Goal: Complete application form

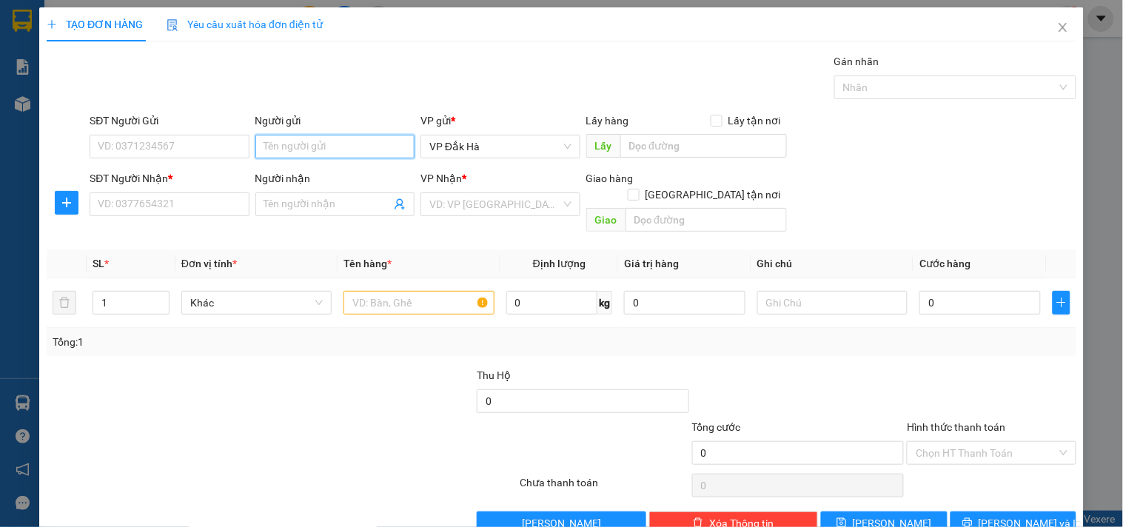
click at [321, 152] on input "Người gửi" at bounding box center [334, 147] width 159 height 24
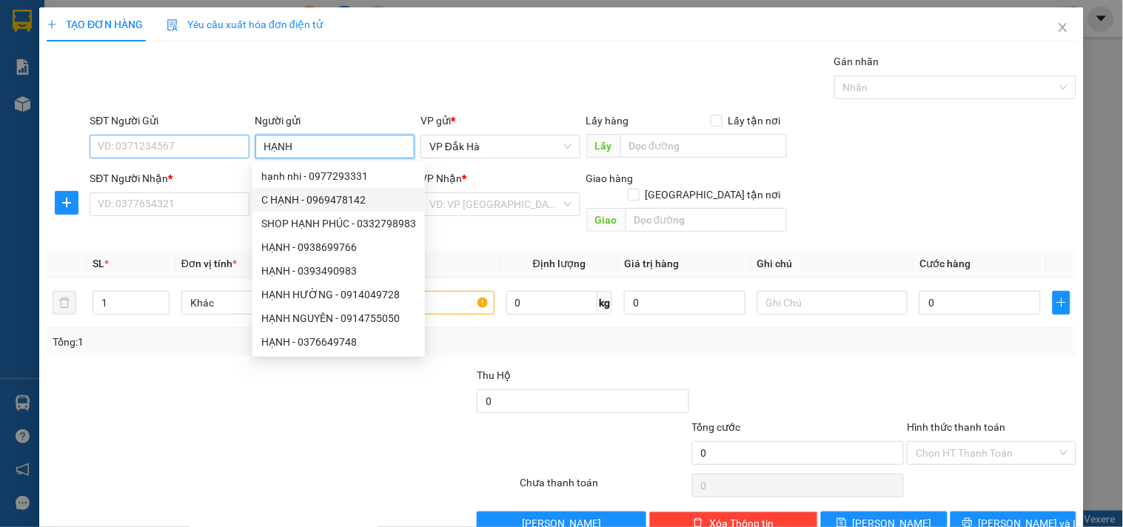
type input "HẠNH"
click at [154, 152] on input "SĐT Người Gửi" at bounding box center [169, 147] width 159 height 24
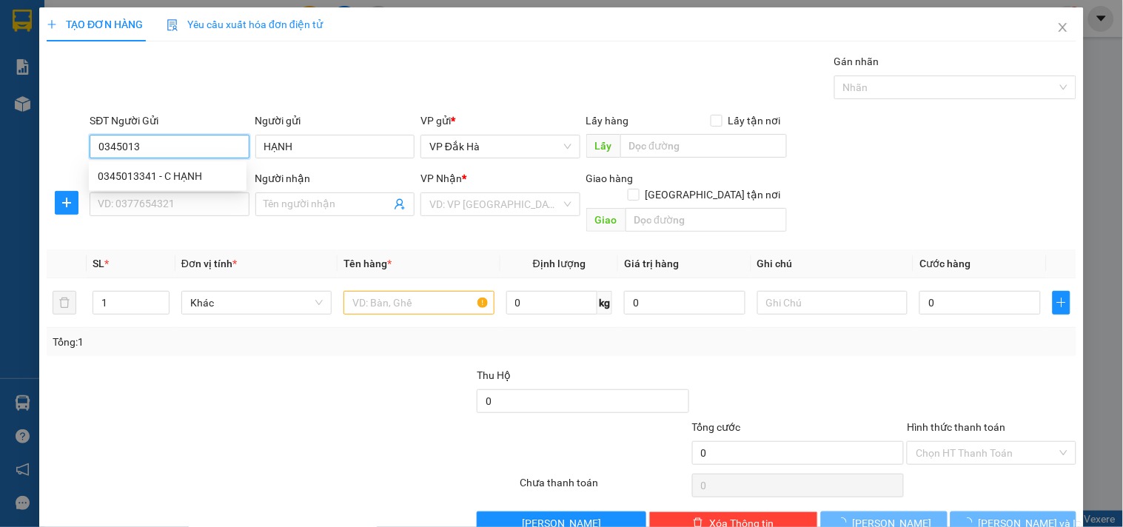
click at [152, 164] on div "0345013341 - C HẠNH" at bounding box center [168, 176] width 158 height 24
type input "0345013341"
type input "C HẠNH"
type input "0931155953"
type input "."
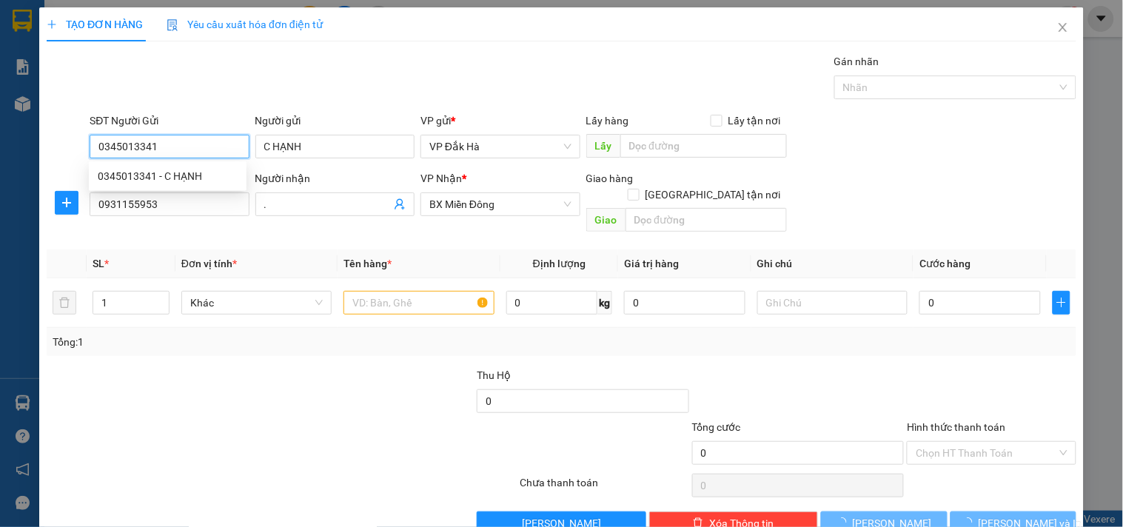
type input "60.000"
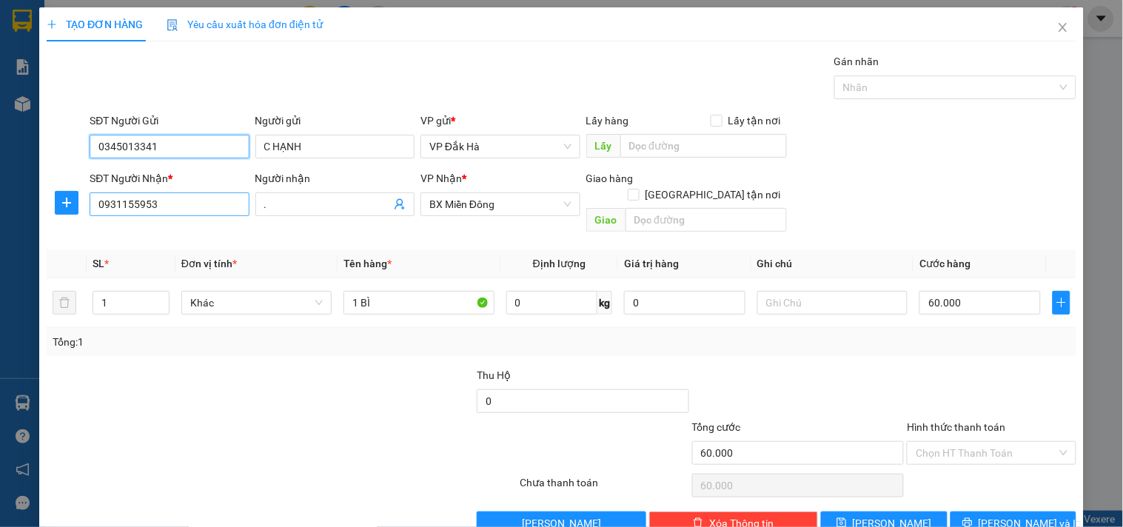
type input "0345013341"
click at [205, 201] on input "0931155953" at bounding box center [169, 204] width 159 height 24
drag, startPoint x: 196, startPoint y: 201, endPoint x: 148, endPoint y: 195, distance: 48.5
click at [148, 195] on input "0931155953" at bounding box center [169, 204] width 159 height 24
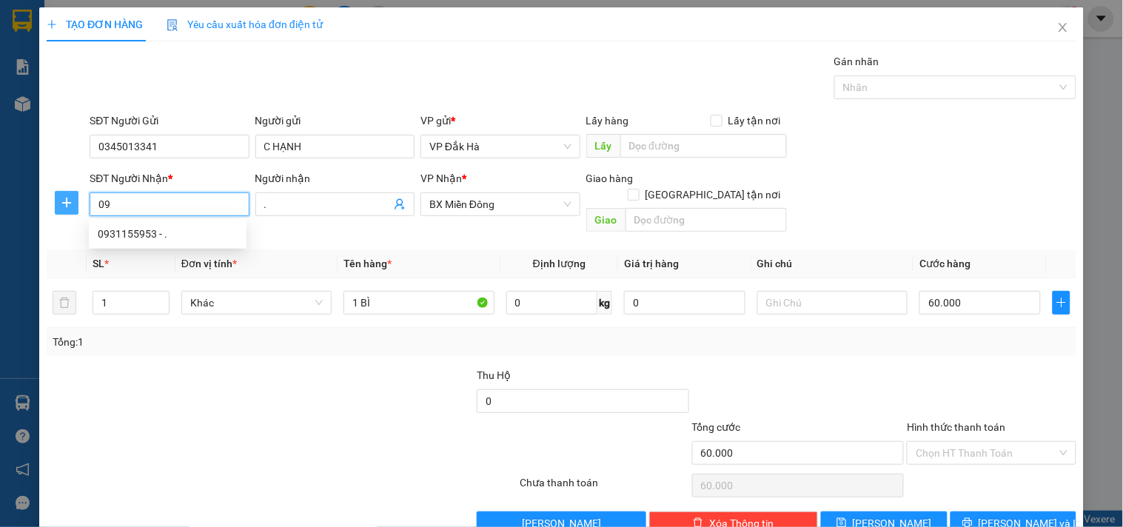
type input "0"
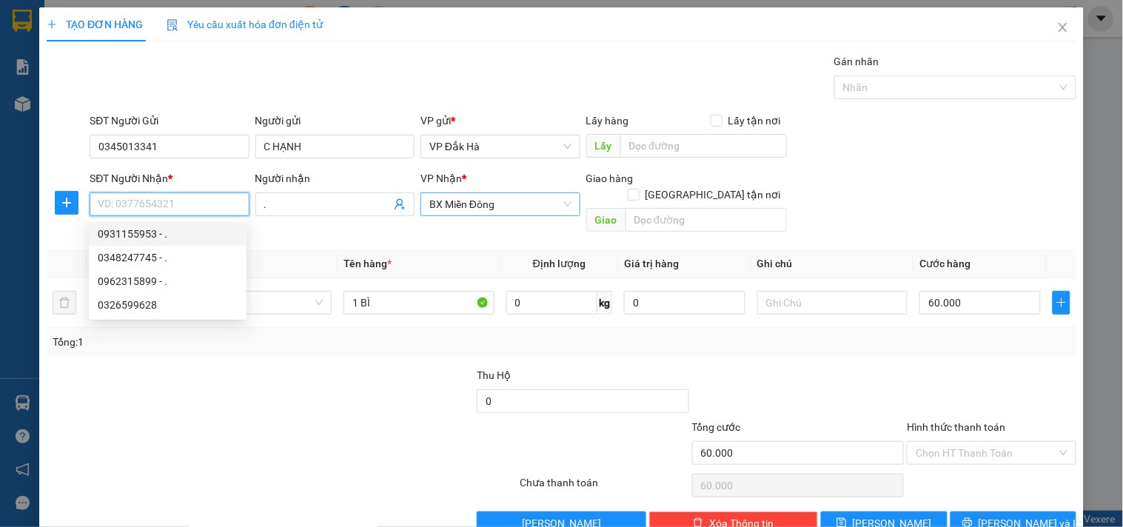
click at [475, 208] on span "BX Miền Đông" at bounding box center [499, 204] width 141 height 22
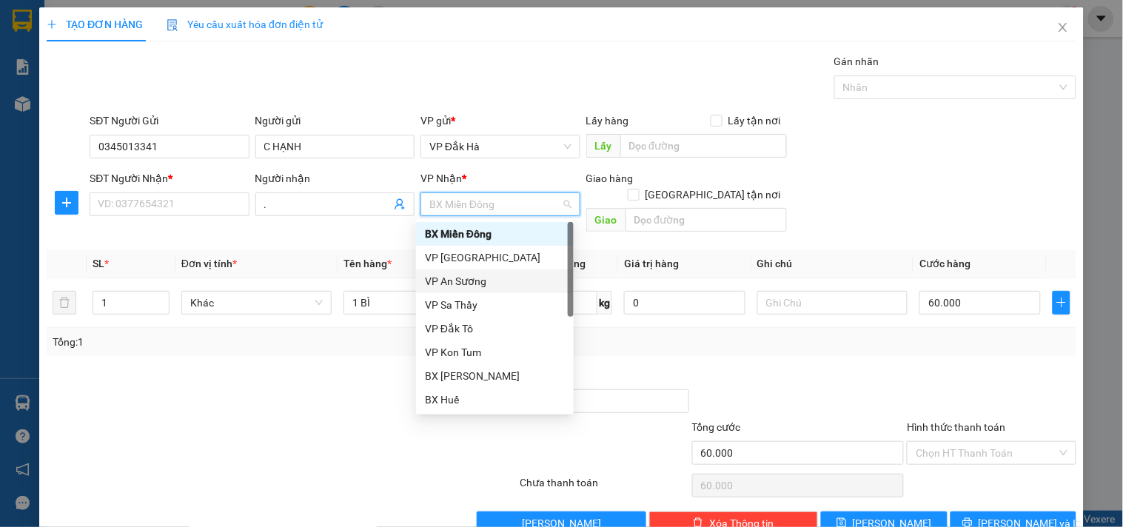
click at [492, 283] on div "VP An Sương" at bounding box center [495, 281] width 140 height 16
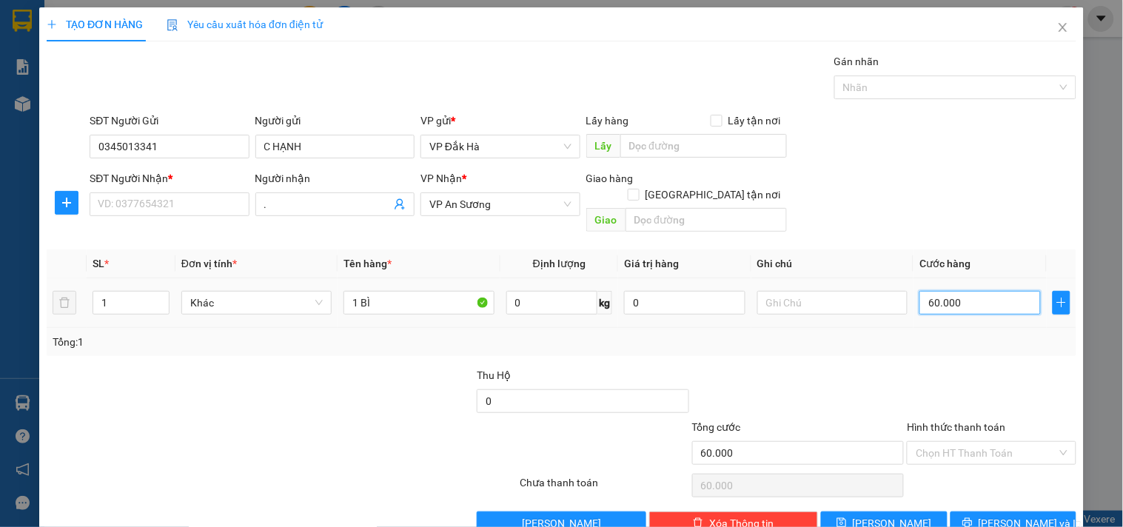
click at [968, 291] on input "60.000" at bounding box center [979, 303] width 121 height 24
type input "1"
type input "10"
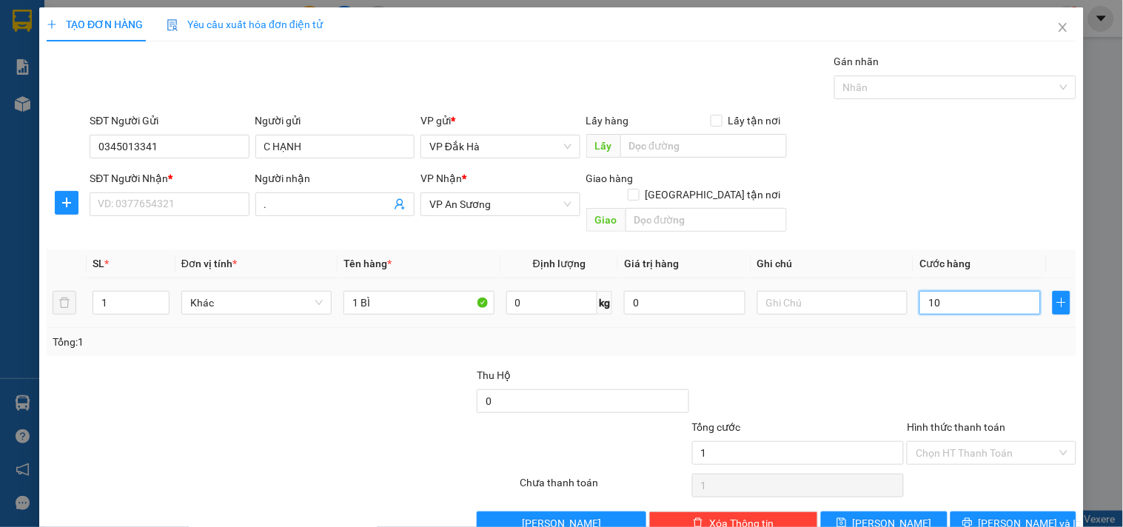
type input "10"
type input "100"
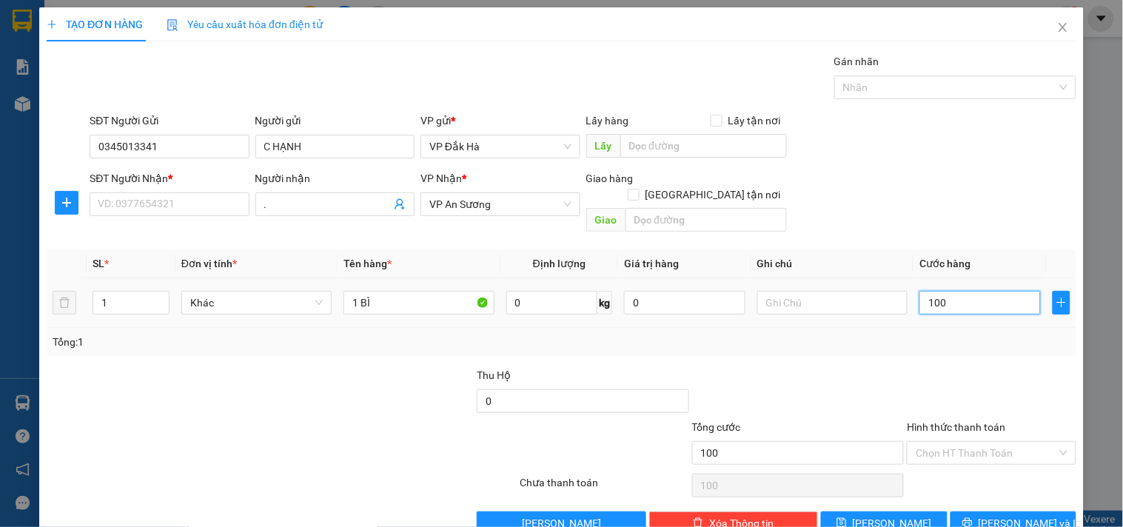
type input "1.000"
type input "100"
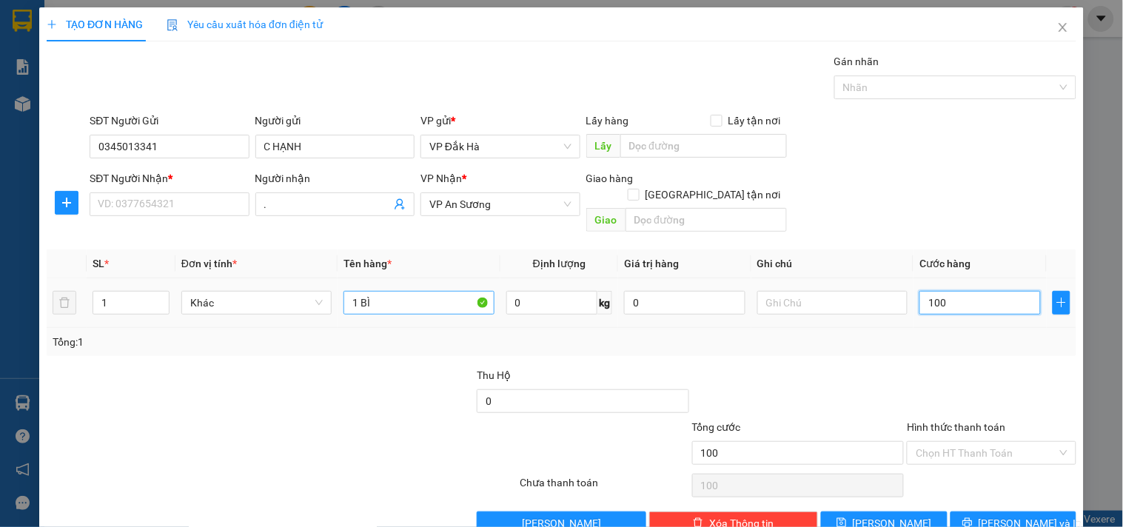
type input "100"
type input "100.000"
drag, startPoint x: 380, startPoint y: 282, endPoint x: 358, endPoint y: 291, distance: 23.9
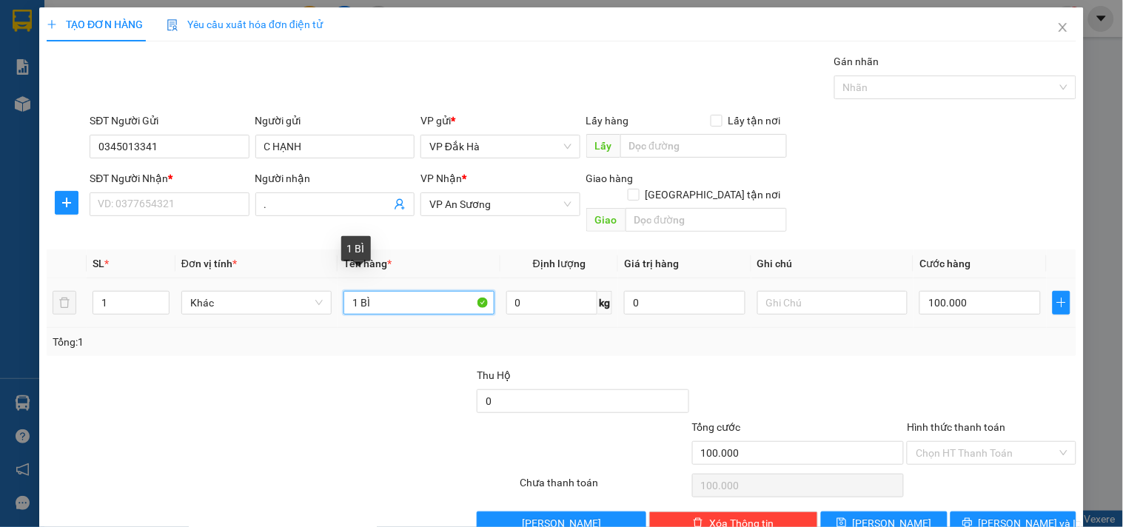
click at [358, 291] on input "1 BÌ" at bounding box center [418, 303] width 150 height 24
type input "1 BAO"
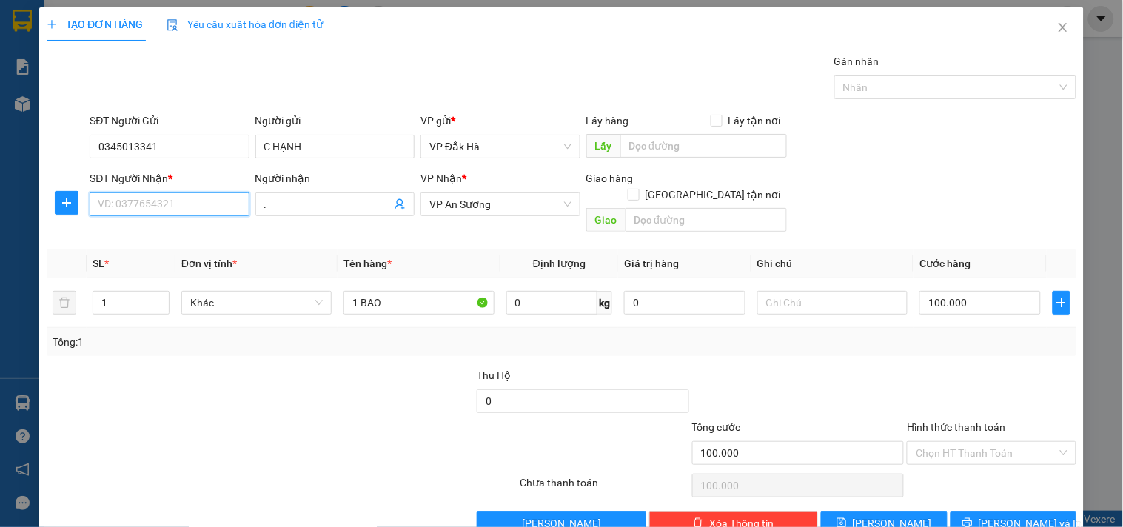
click at [112, 201] on input "SĐT Người Nhận *" at bounding box center [169, 204] width 159 height 24
type input "0969436567"
click at [1009, 515] on span "[PERSON_NAME] và In" at bounding box center [1030, 523] width 104 height 16
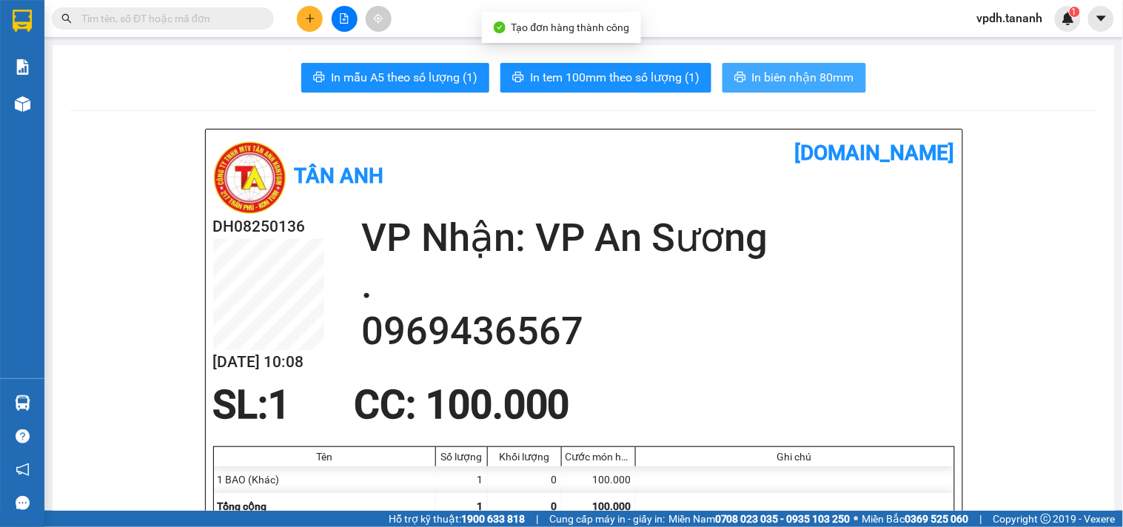
click at [795, 85] on span "In biên nhận 80mm" at bounding box center [803, 77] width 102 height 19
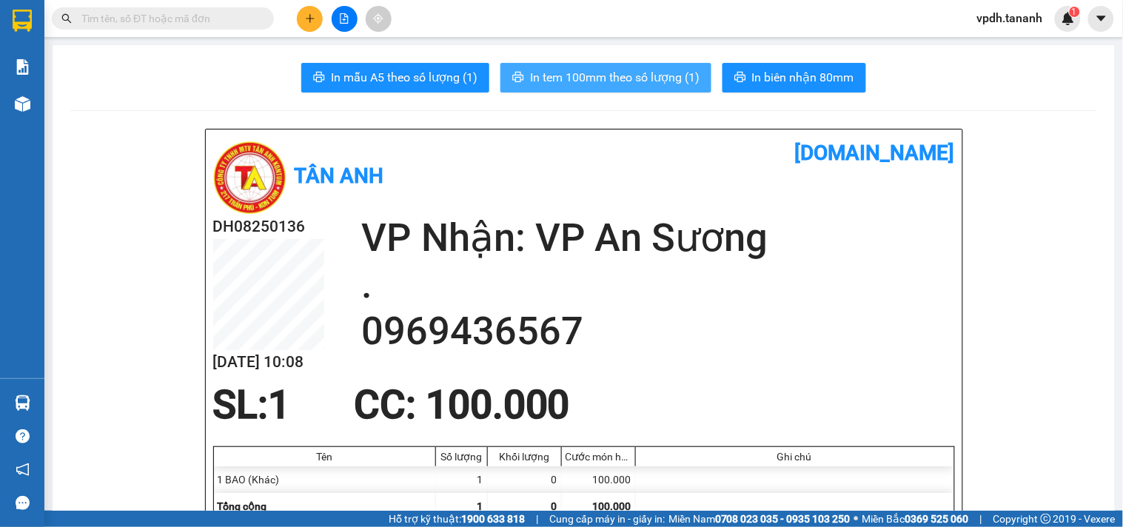
click at [644, 80] on span "In tem 100mm theo số lượng (1)" at bounding box center [614, 77] width 169 height 19
